Goal: Task Accomplishment & Management: Use online tool/utility

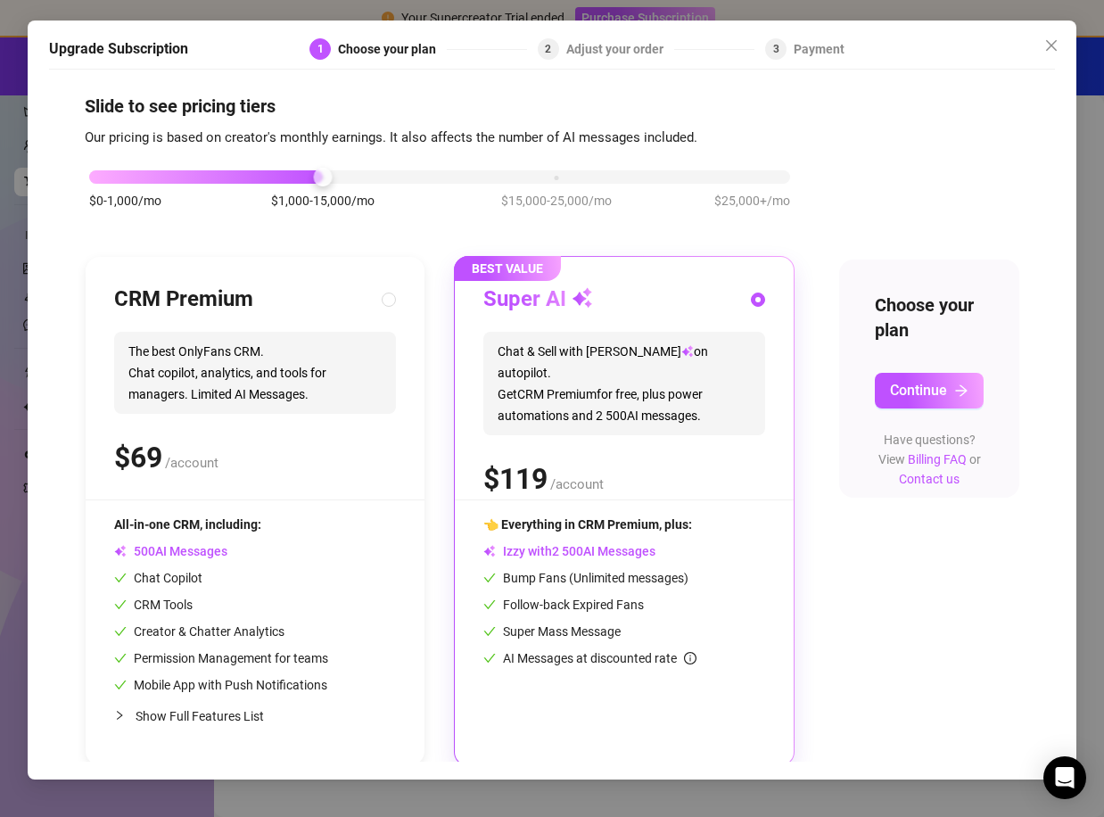
scroll to position [14, 0]
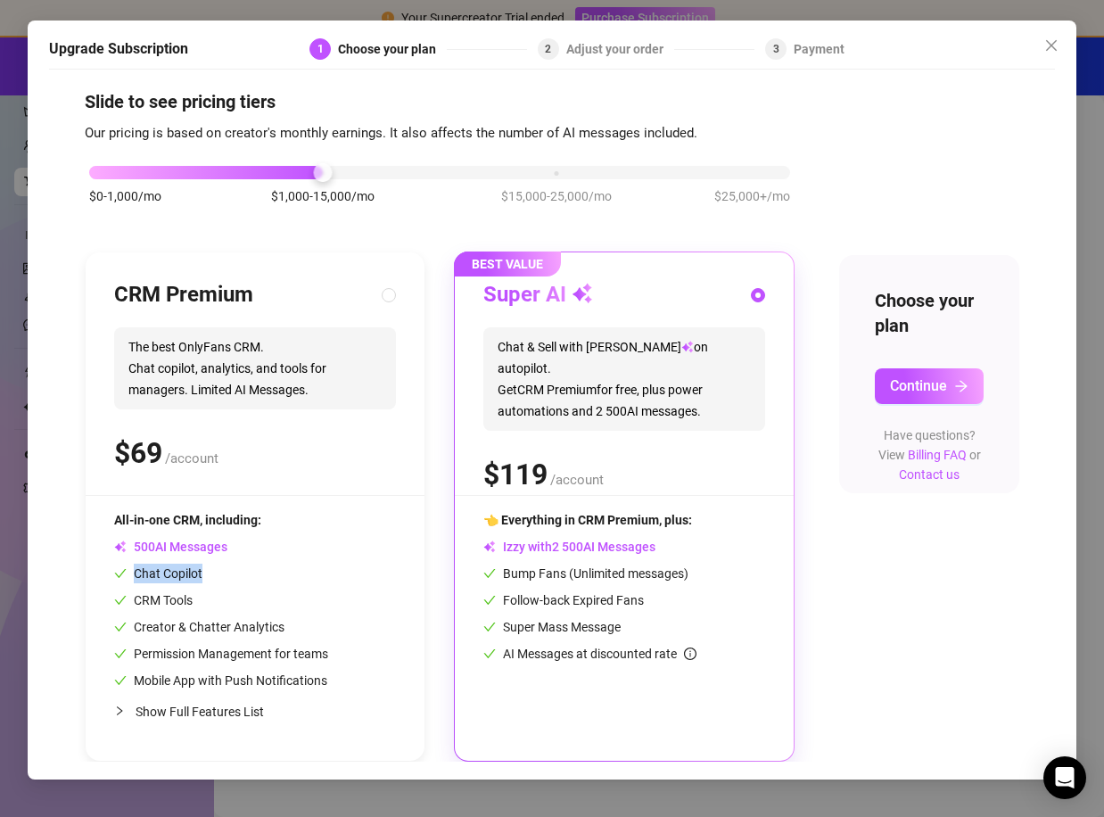
drag, startPoint x: 133, startPoint y: 569, endPoint x: 207, endPoint y: 578, distance: 74.6
click at [207, 578] on div "Chat Copilot" at bounding box center [221, 574] width 214 height 20
radio input "true"
radio input "false"
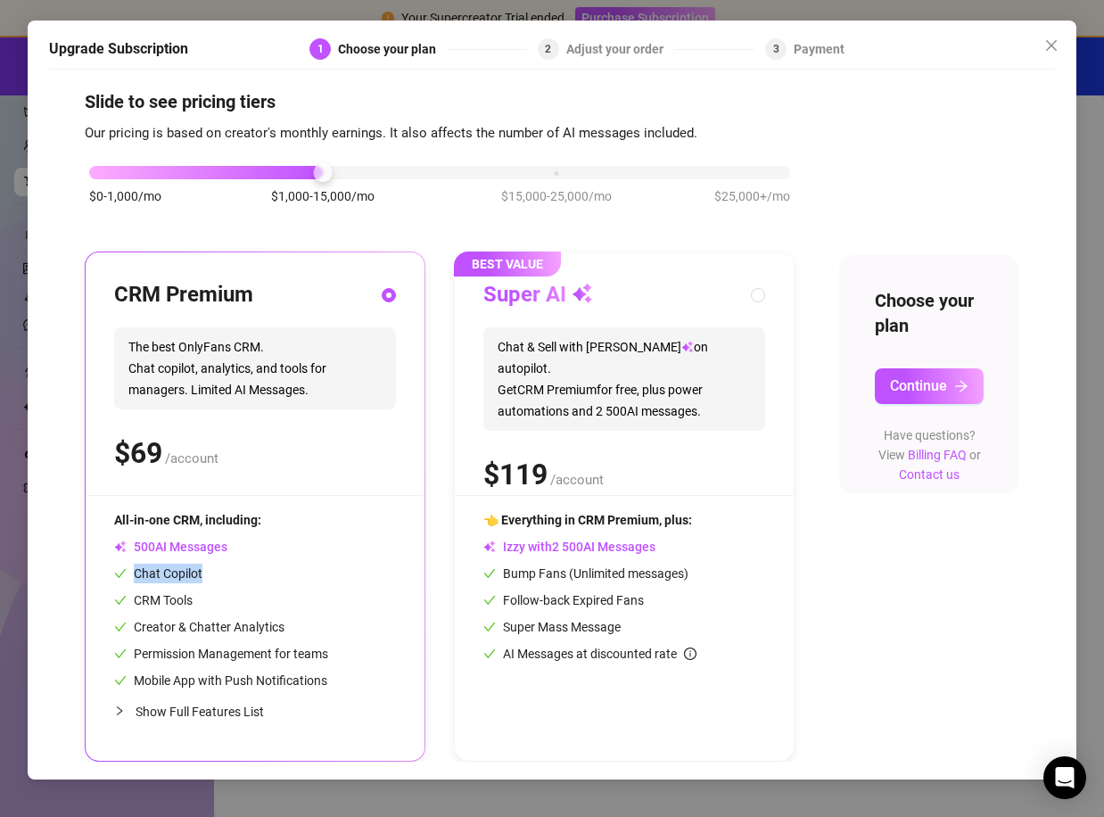
copy span "Chat Copilot"
click at [110, 577] on div "CRM Premium The best OnlyFans CRM. Chat copilot, analytics, and tools for manag…" at bounding box center [255, 506] width 339 height 508
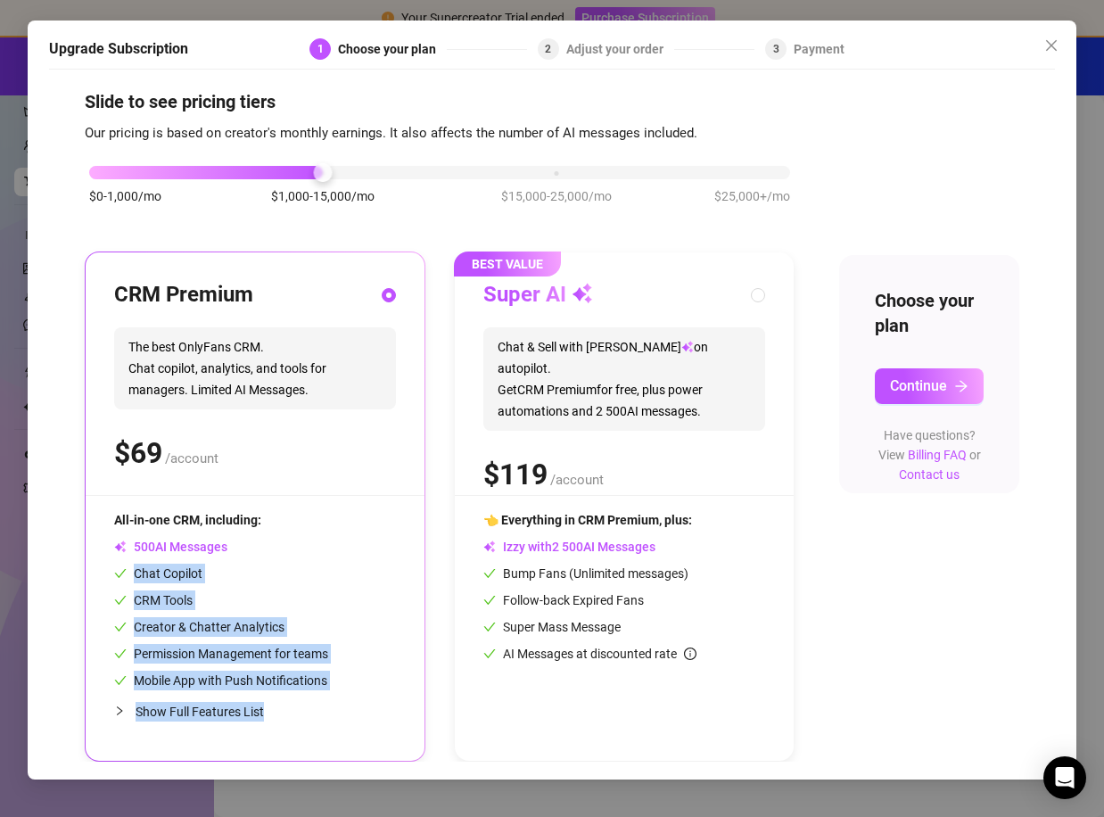
drag, startPoint x: 136, startPoint y: 569, endPoint x: 269, endPoint y: 704, distance: 189.9
click at [269, 710] on div "All-in-one CRM, including: AI Messages Chat Copilot CRM Tools Creator & Chatter…" at bounding box center [255, 621] width 282 height 222
copy div "Chat Copilot CRM Tools Creator & Chatter Analytics Permission Management for te…"
click at [1044, 48] on span "Close" at bounding box center [1052, 45] width 29 height 14
